Goal: Browse casually: Explore the website without a specific task or goal

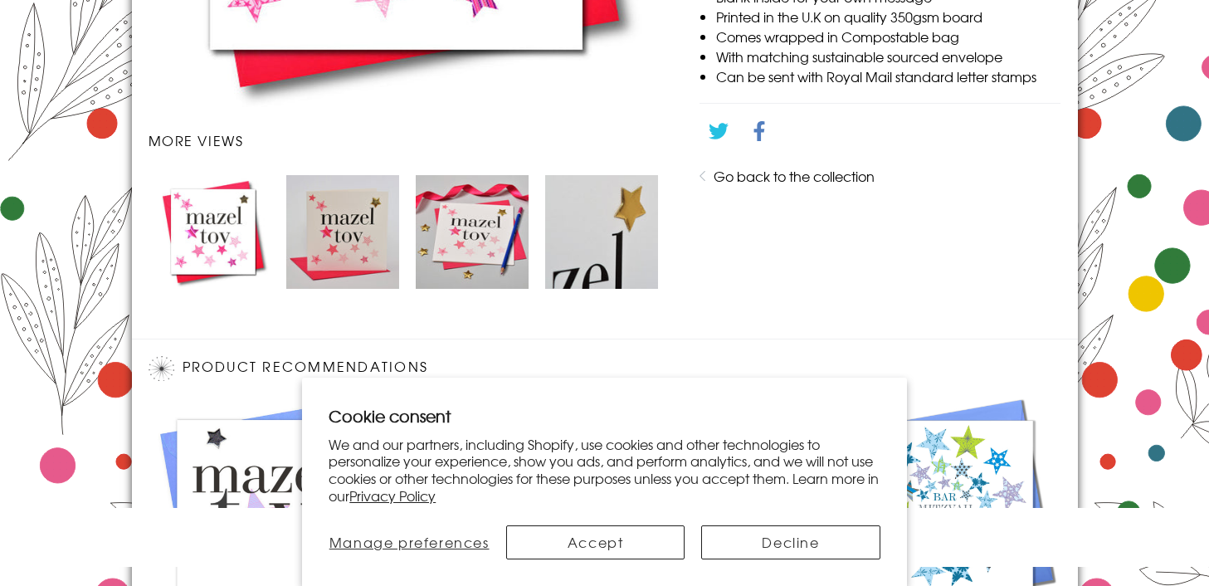
scroll to position [1126, 0]
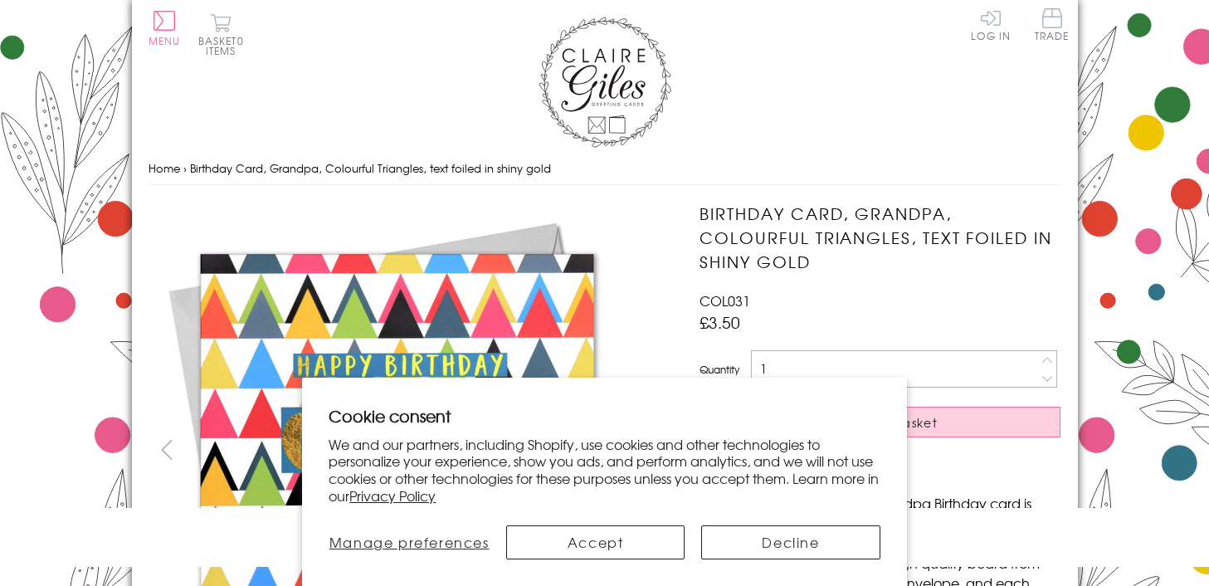
scroll to position [586, 0]
